Goal: Find specific page/section: Find specific page/section

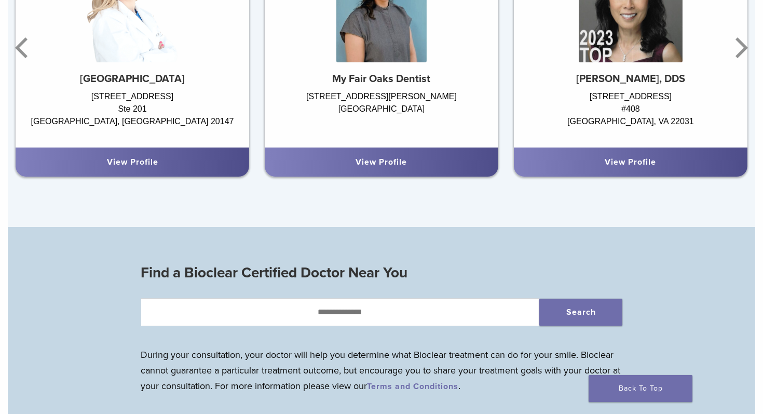
scroll to position [901, 0]
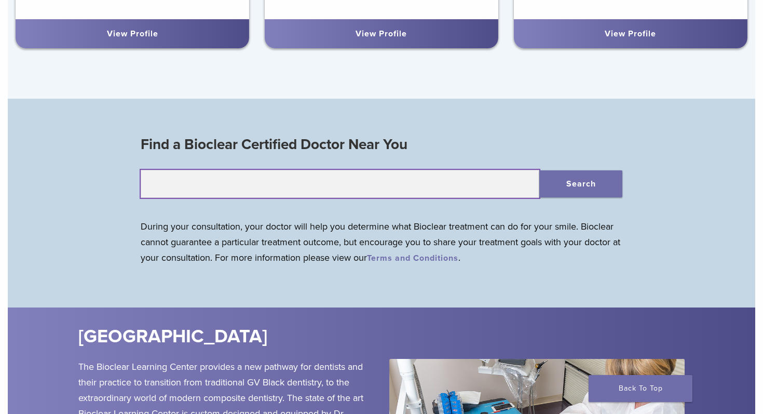
click at [398, 182] on input "text" at bounding box center [340, 184] width 399 height 28
type input "*****"
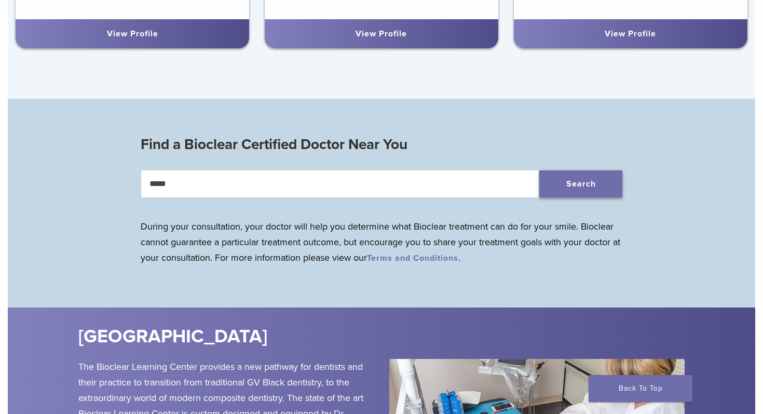
click at [595, 179] on button "Search" at bounding box center [580, 183] width 83 height 27
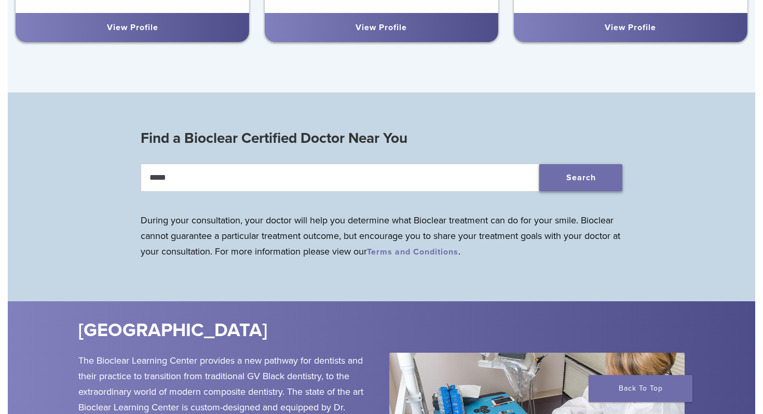
scroll to position [910, 0]
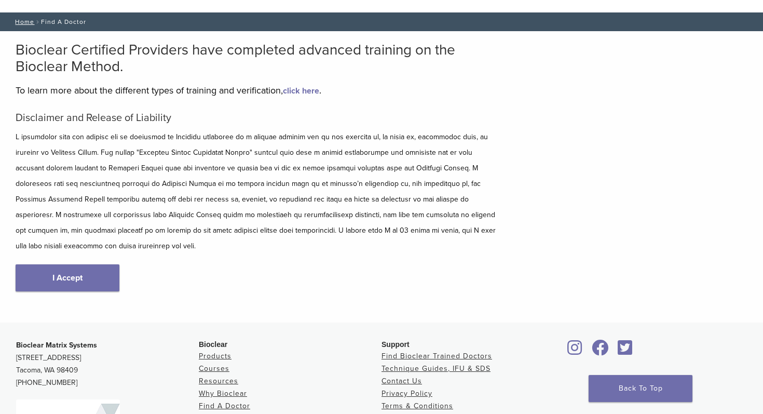
scroll to position [57, 0]
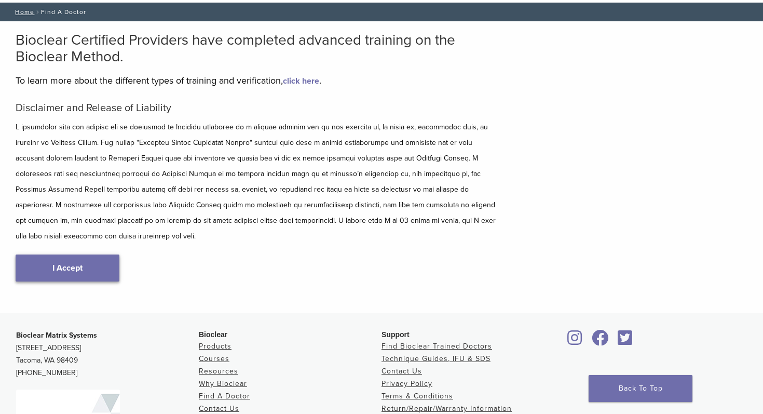
click at [50, 260] on link "I Accept" at bounding box center [68, 267] width 104 height 27
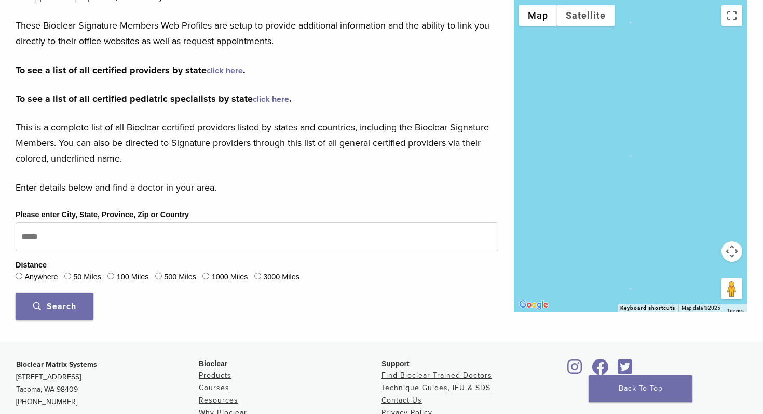
scroll to position [254, 0]
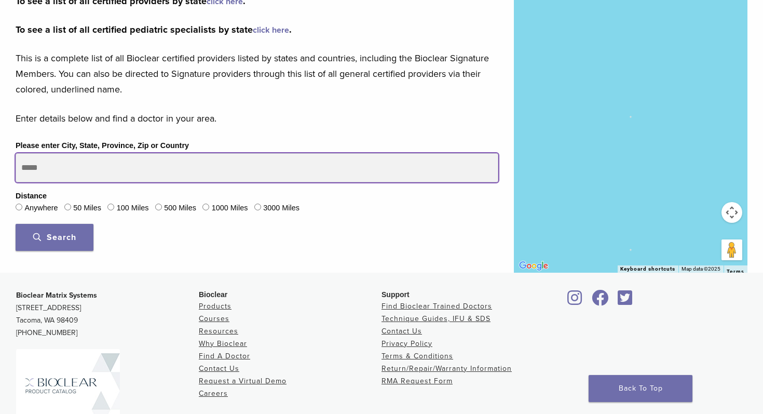
drag, startPoint x: 91, startPoint y: 176, endPoint x: 35, endPoint y: 173, distance: 55.6
click at [36, 173] on input "Please enter City, State, Province, Zip or Country" at bounding box center [257, 167] width 483 height 29
type input "*****"
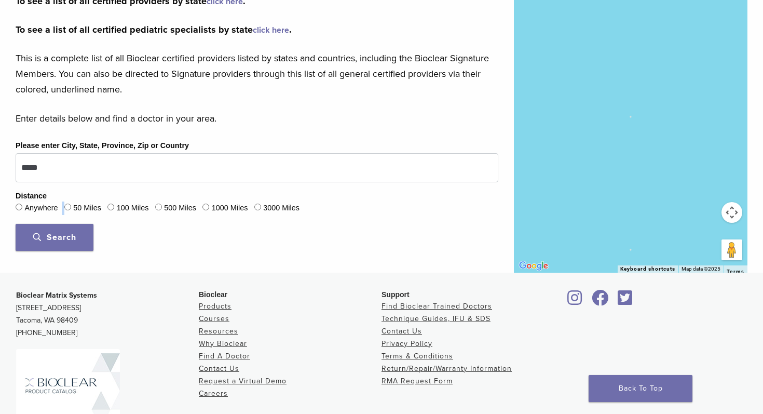
click at [66, 214] on div "Please enter City, State, Province, Zip or Country ***** Distance Anywhere 50 M…" at bounding box center [257, 198] width 498 height 119
click at [63, 232] on span "Search" at bounding box center [54, 237] width 43 height 10
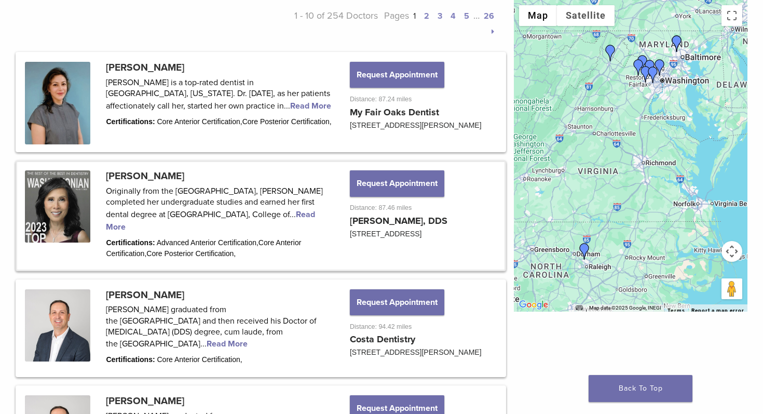
scroll to position [520, 0]
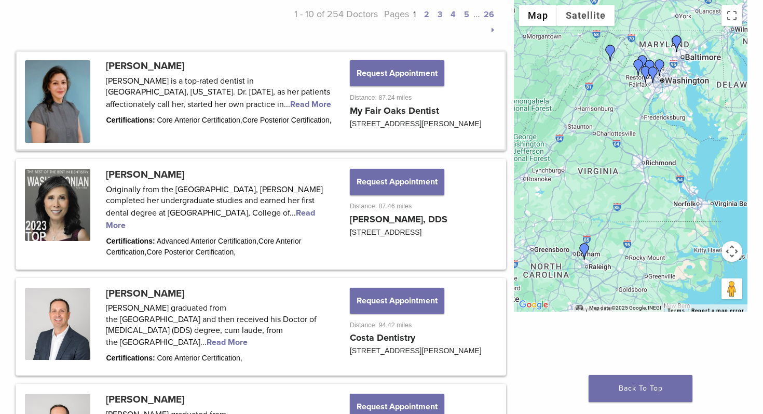
click at [131, 65] on link at bounding box center [260, 100] width 487 height 97
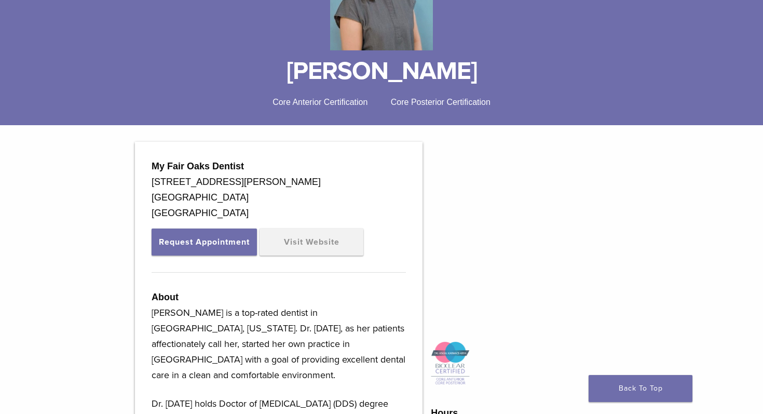
scroll to position [173, 0]
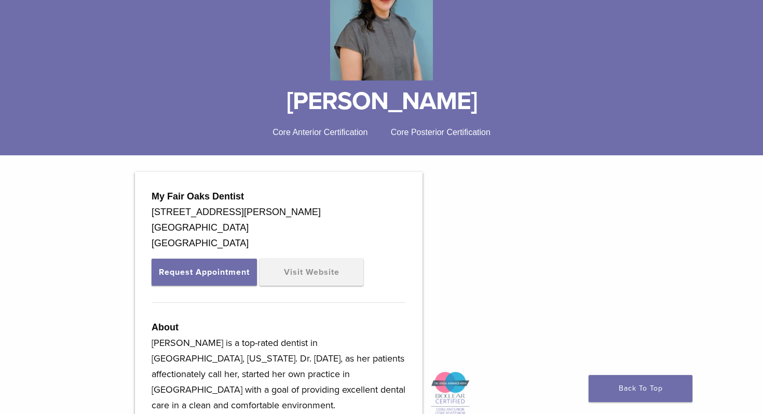
drag, startPoint x: 254, startPoint y: 97, endPoint x: 530, endPoint y: 103, distance: 275.6
click at [530, 103] on h1 "[PERSON_NAME]" at bounding box center [382, 101] width 732 height 25
copy h1 "[PERSON_NAME]"
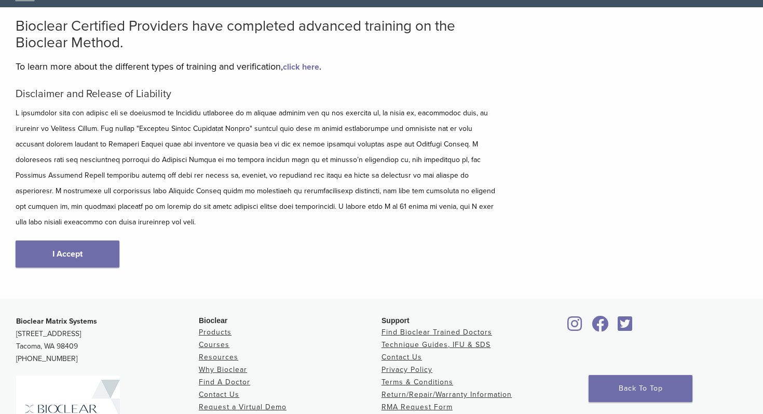
scroll to position [76, 0]
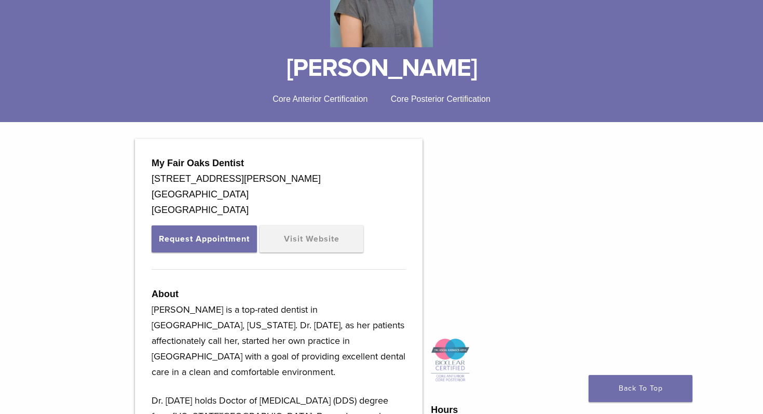
scroll to position [209, 0]
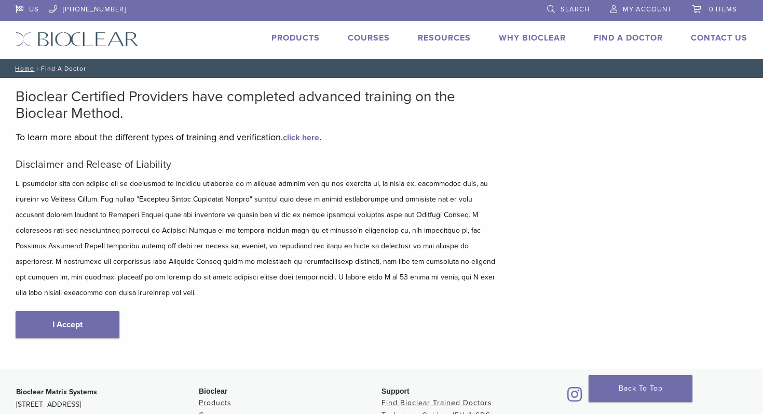
scroll to position [76, 0]
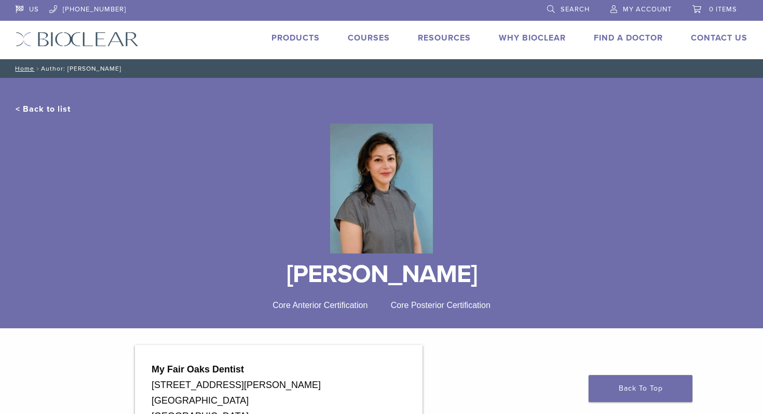
click at [45, 108] on link "< Back to list" at bounding box center [43, 109] width 55 height 10
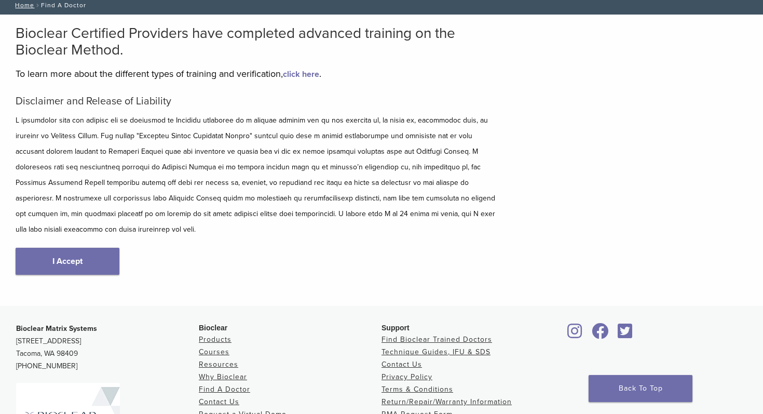
scroll to position [65, 0]
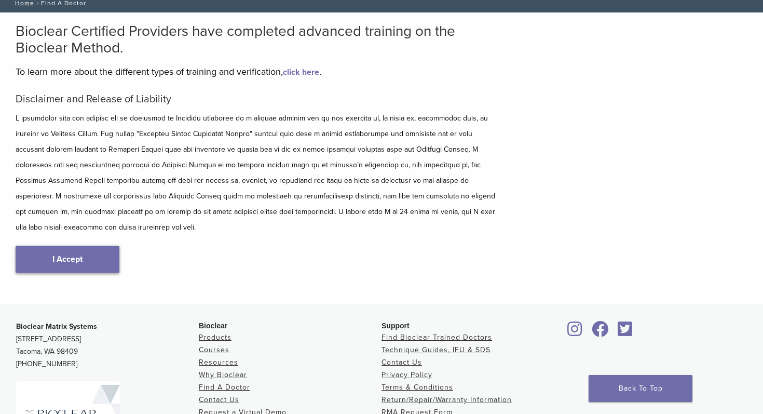
click at [57, 245] on link "I Accept" at bounding box center [68, 258] width 104 height 27
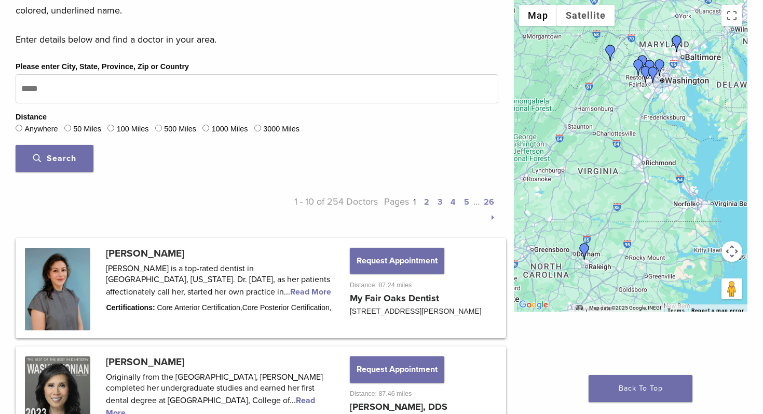
scroll to position [327, 0]
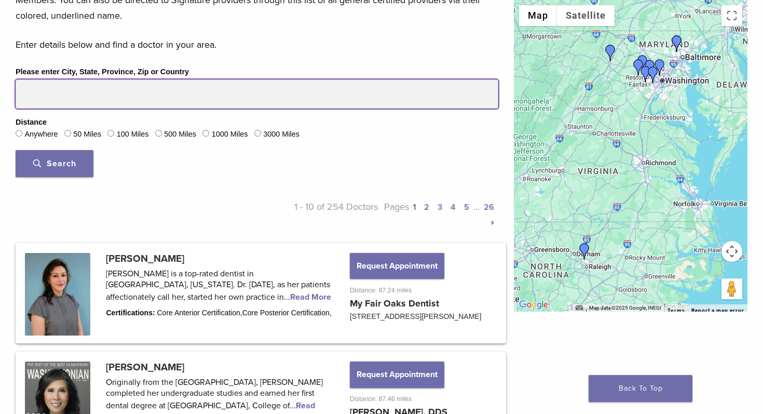
click at [57, 93] on input "Please enter City, State, Province, Zip or Country" at bounding box center [257, 93] width 483 height 29
type input "*****"
click at [16, 150] on button "Search" at bounding box center [55, 163] width 78 height 27
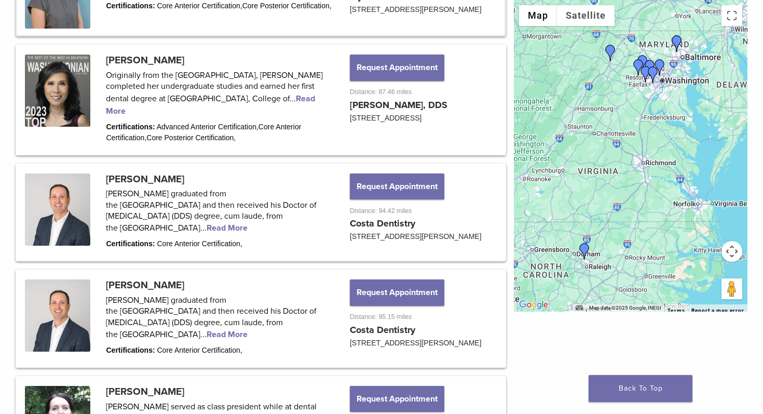
scroll to position [634, 0]
click at [243, 110] on link at bounding box center [260, 100] width 487 height 107
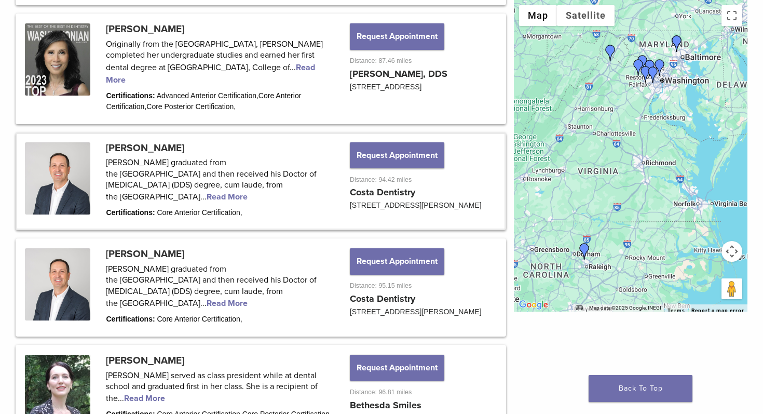
scroll to position [667, 0]
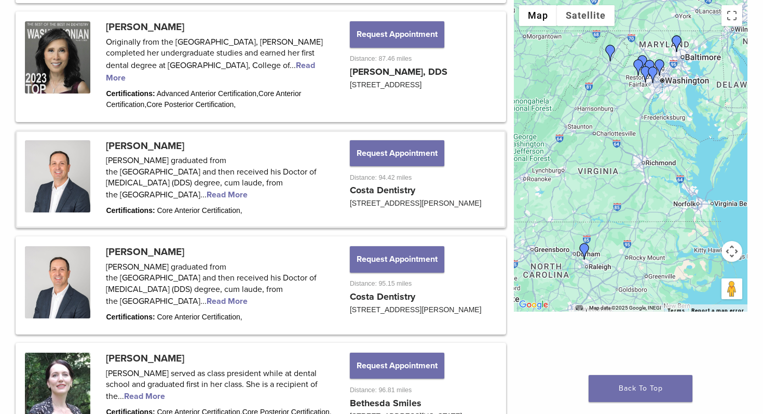
click at [171, 145] on link at bounding box center [260, 179] width 487 height 95
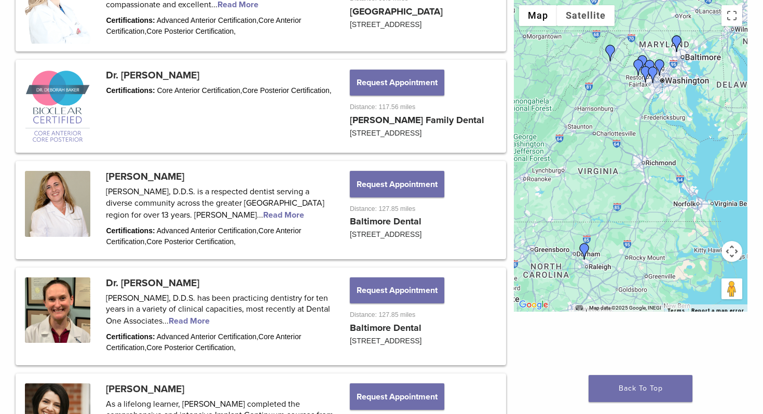
scroll to position [1165, 0]
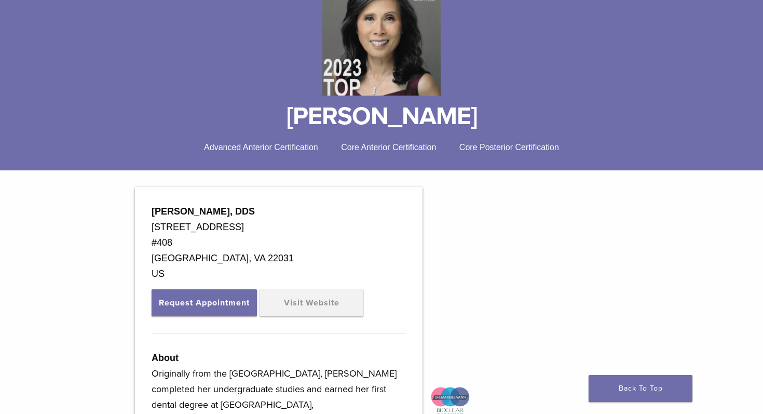
scroll to position [169, 0]
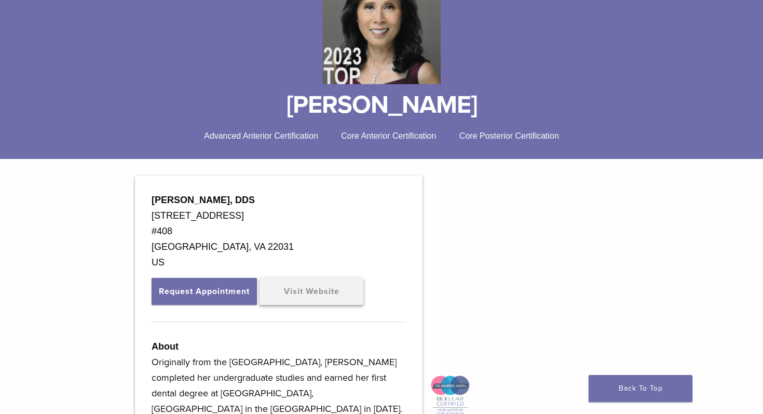
click at [345, 291] on link "Visit Website" at bounding box center [311, 291] width 104 height 27
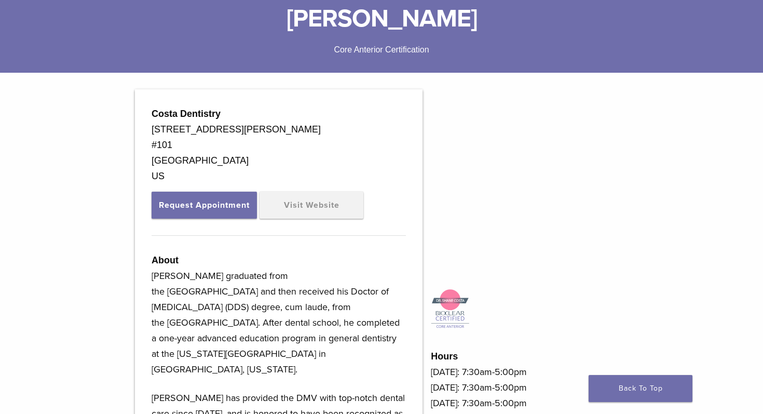
scroll to position [287, 0]
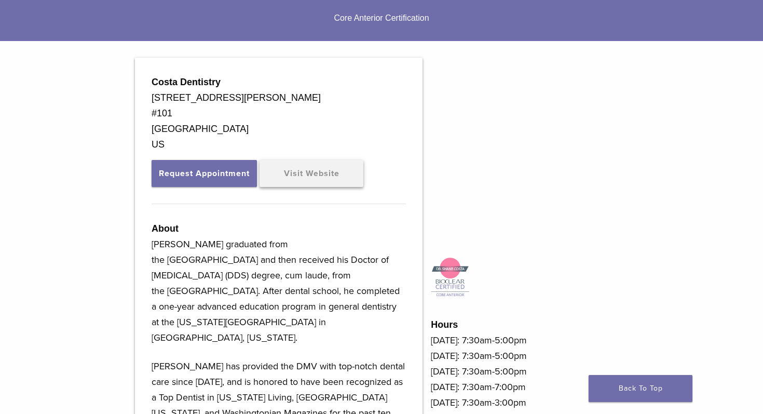
click at [321, 180] on link "Visit Website" at bounding box center [311, 173] width 104 height 27
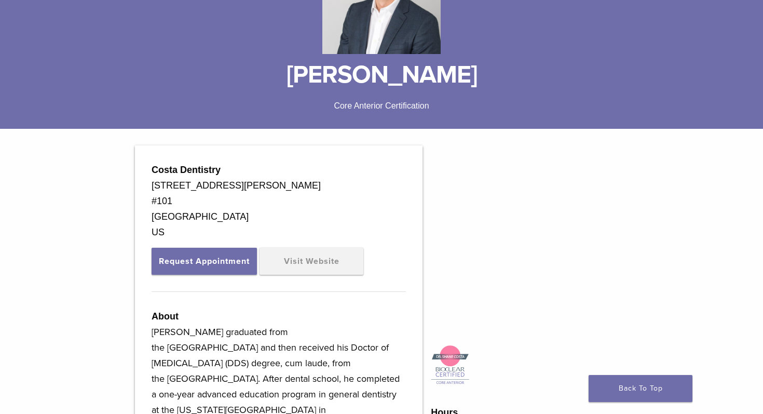
scroll to position [198, 0]
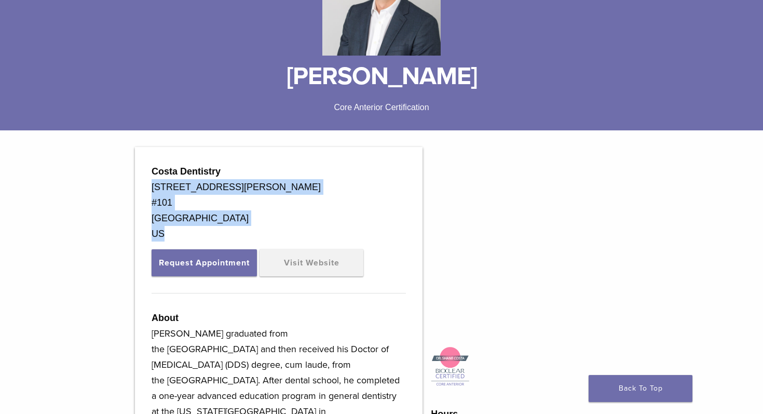
drag, startPoint x: 182, startPoint y: 229, endPoint x: 152, endPoint y: 188, distance: 50.8
copy div "[STREET_ADDRESS][PERSON_NAME]"
